Goal: Navigation & Orientation: Find specific page/section

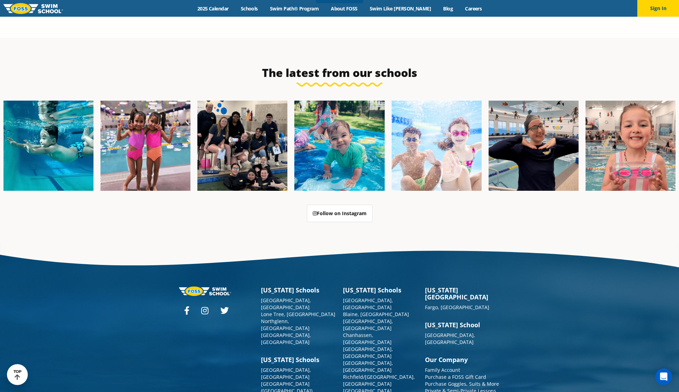
scroll to position [1794, 0]
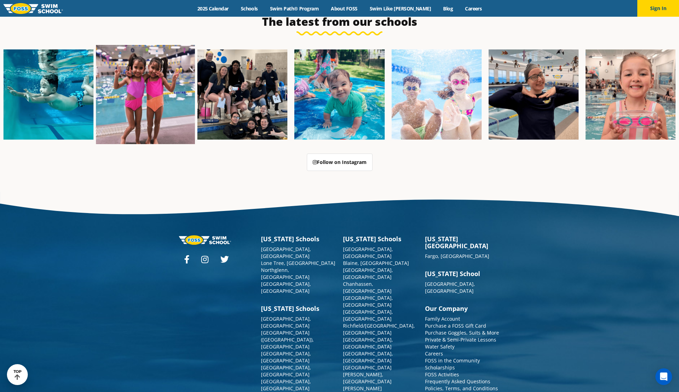
click at [156, 75] on img at bounding box center [145, 94] width 99 height 99
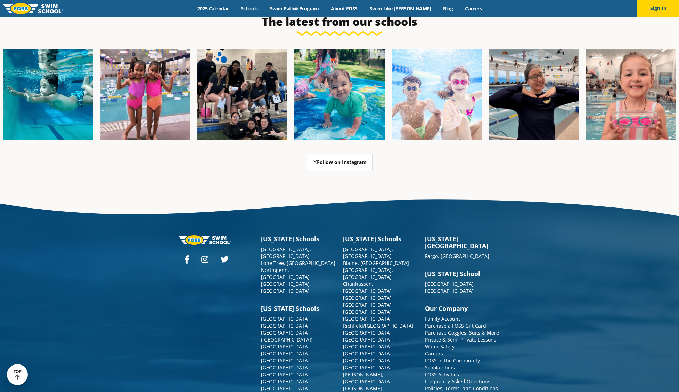
scroll to position [1794, 0]
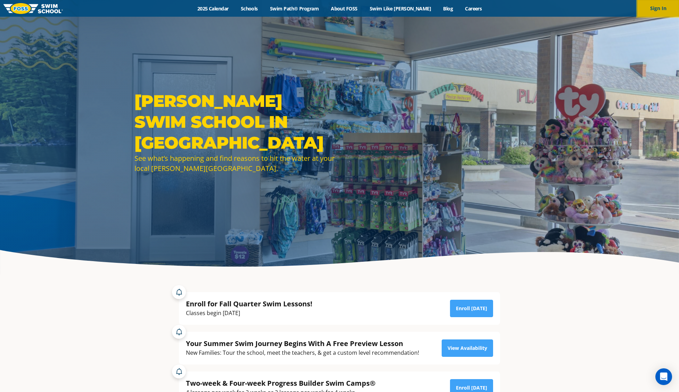
click at [662, 7] on button "Sign In" at bounding box center [659, 8] width 42 height 17
